Goal: Contribute content

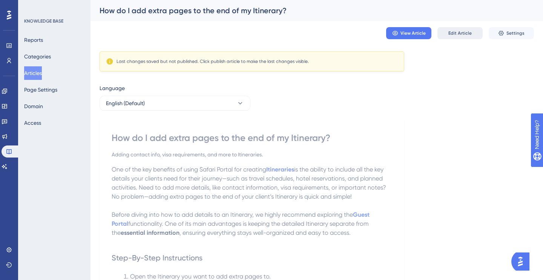
click at [459, 31] on span "Edit Article" at bounding box center [459, 33] width 23 height 6
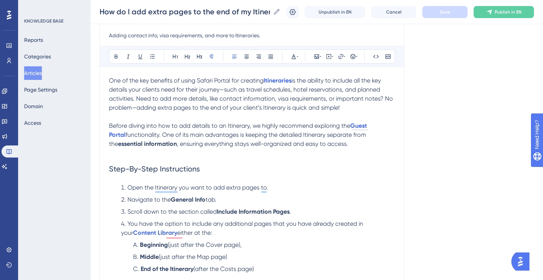
scroll to position [85, 0]
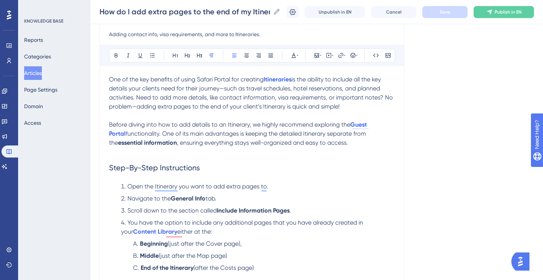
click at [212, 108] on span "is the ability to include all the key details your clients need for their journ…" at bounding box center [251, 93] width 285 height 34
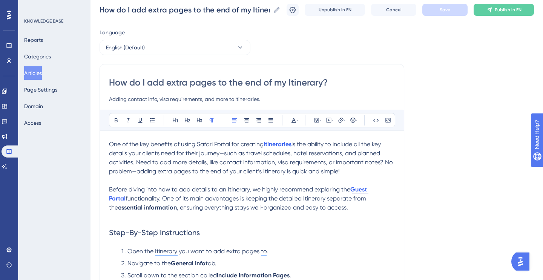
scroll to position [0, 0]
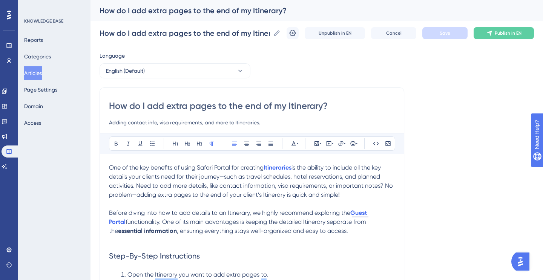
click at [247, 106] on input "How do I add extra pages to the end of my Itinerary?" at bounding box center [252, 106] width 286 height 12
type input "How do I add extra pages to the beginning or end of my Itinerary?"
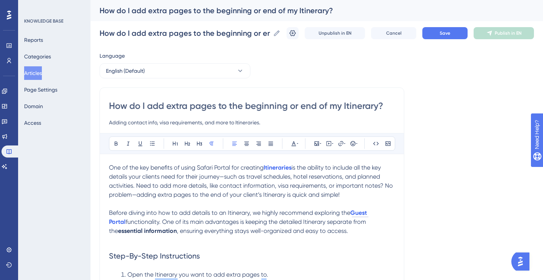
type input "How do I add extra pages to the beginning or end of my Itinerary?"
click at [210, 196] on span "is the ability to include all the key details your clients need for their journ…" at bounding box center [251, 181] width 285 height 34
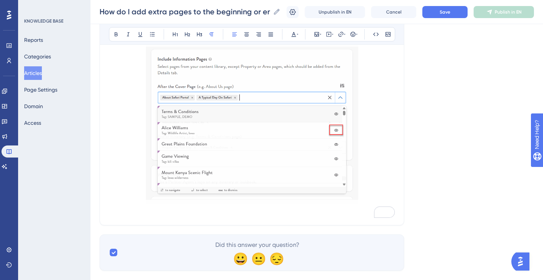
scroll to position [539, 0]
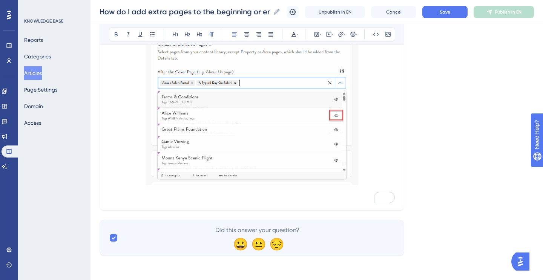
click at [433, 20] on div "How do I add extra pages to the beginning or end of my Itinerary? How do I add …" at bounding box center [317, 12] width 453 height 24
click at [434, 13] on button "Save" at bounding box center [444, 12] width 45 height 12
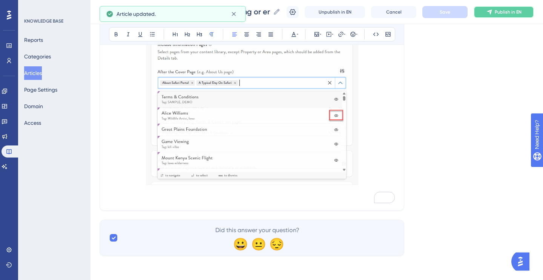
click at [499, 12] on span "Publish in EN" at bounding box center [508, 12] width 27 height 6
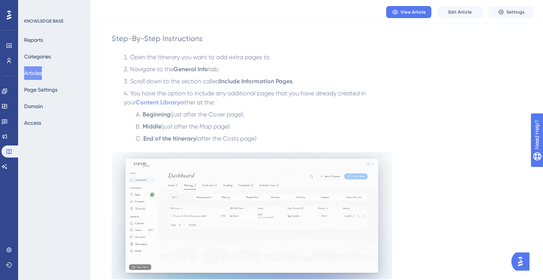
scroll to position [182, 0]
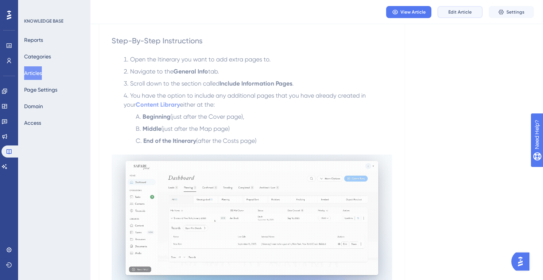
click at [463, 12] on span "Edit Article" at bounding box center [459, 12] width 23 height 6
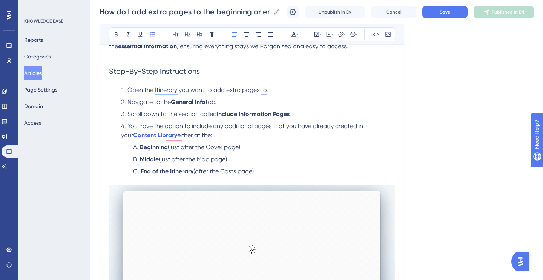
click at [262, 146] on li "Beginning (just after the Cover page)," at bounding box center [262, 147] width 265 height 9
click at [446, 11] on span "Save" at bounding box center [445, 12] width 11 height 6
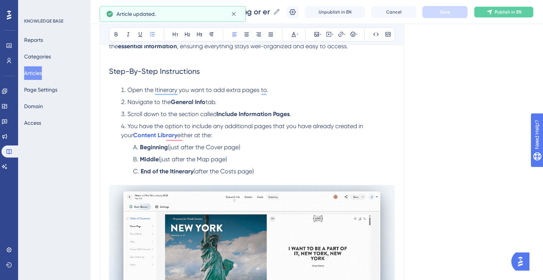
click at [509, 6] on button "Publish in EN" at bounding box center [504, 12] width 60 height 12
